Goal: Navigation & Orientation: Understand site structure

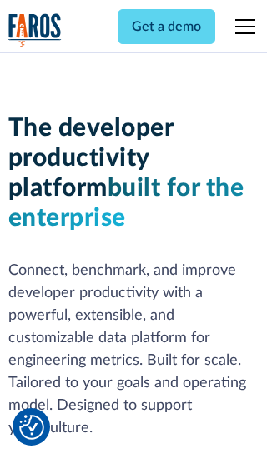
scroll to position [252, 0]
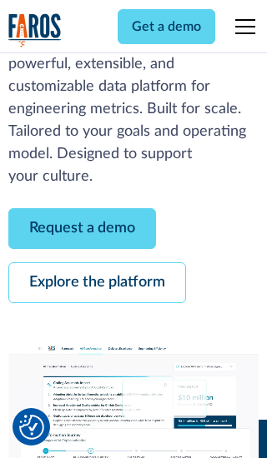
click at [82, 228] on link "Request a demo" at bounding box center [81, 228] width 147 height 41
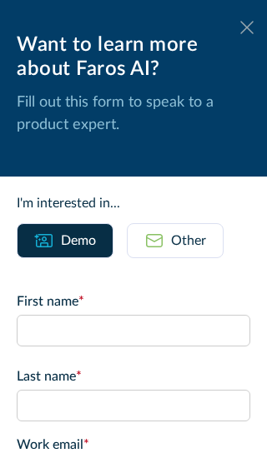
click at [247, 27] on icon at bounding box center [246, 27] width 13 height 12
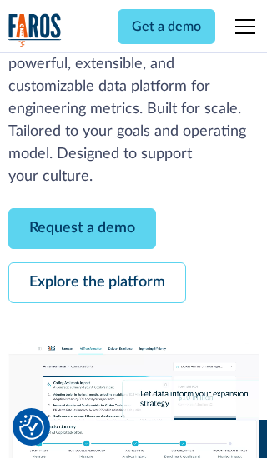
scroll to position [306, 0]
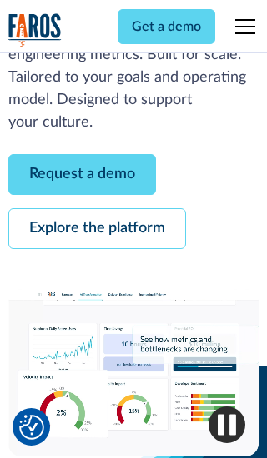
click at [97, 228] on link "Explore the platform" at bounding box center [96, 228] width 177 height 41
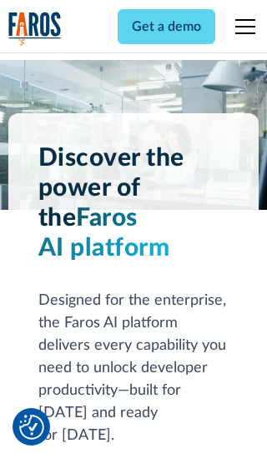
scroll to position [12522, 0]
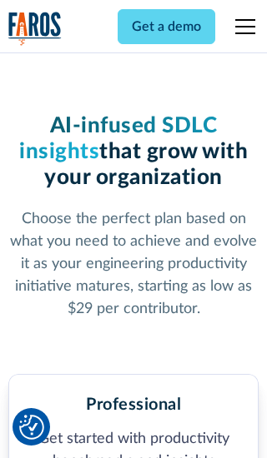
scroll to position [2589, 0]
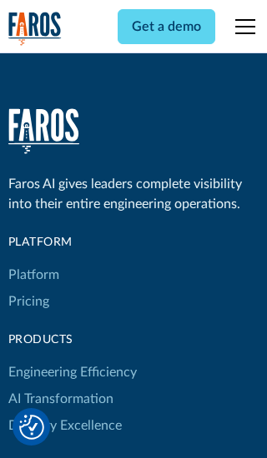
click at [32, 262] on link "Platform" at bounding box center [33, 275] width 51 height 27
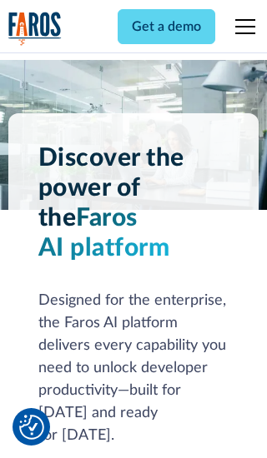
scroll to position [13057, 0]
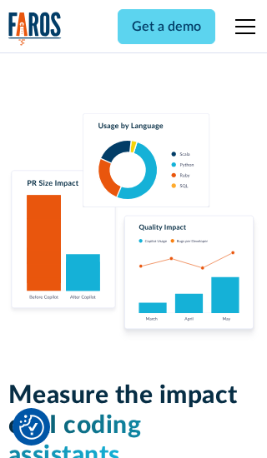
scroll to position [10306, 0]
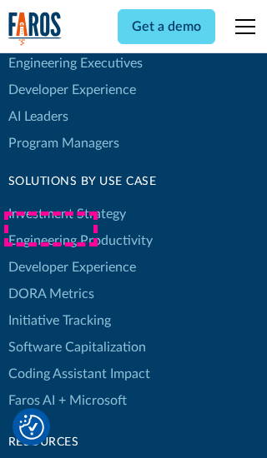
click at [50, 281] on link "DORA Metrics" at bounding box center [51, 294] width 86 height 27
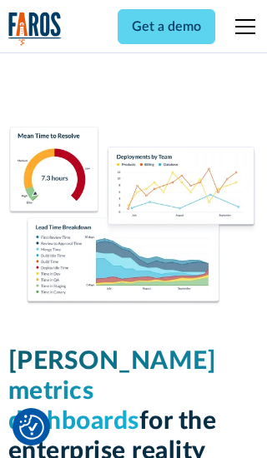
scroll to position [7302, 0]
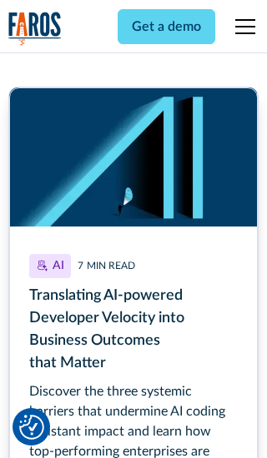
scroll to position [7463, 0]
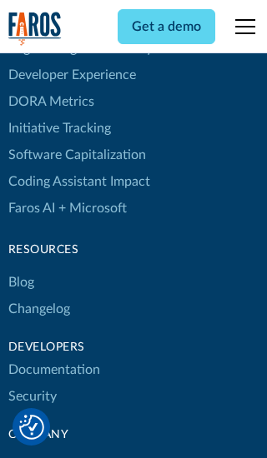
click at [38, 296] on link "Changelog" at bounding box center [39, 309] width 62 height 27
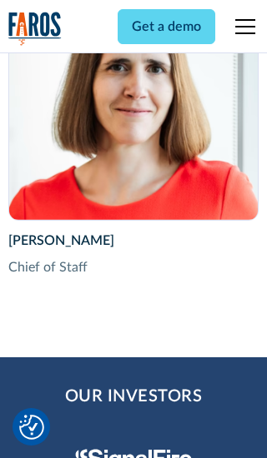
scroll to position [5752, 0]
